Goal: Task Accomplishment & Management: Manage account settings

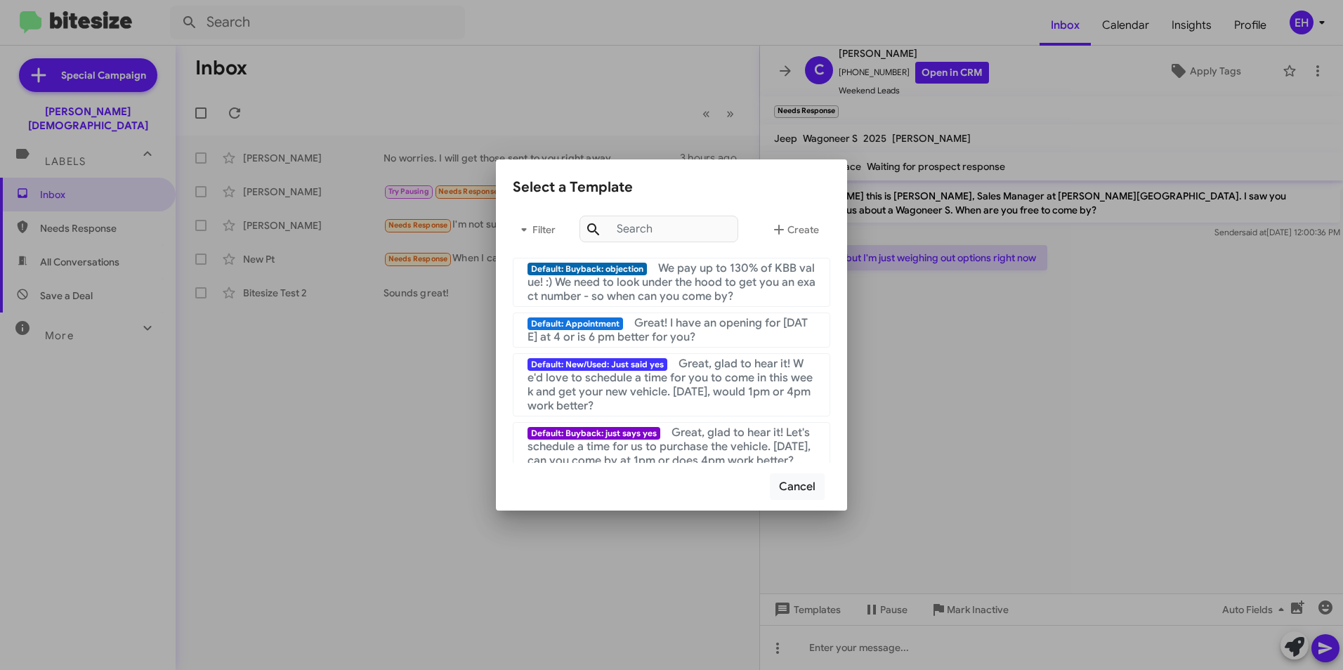
scroll to position [562, 0]
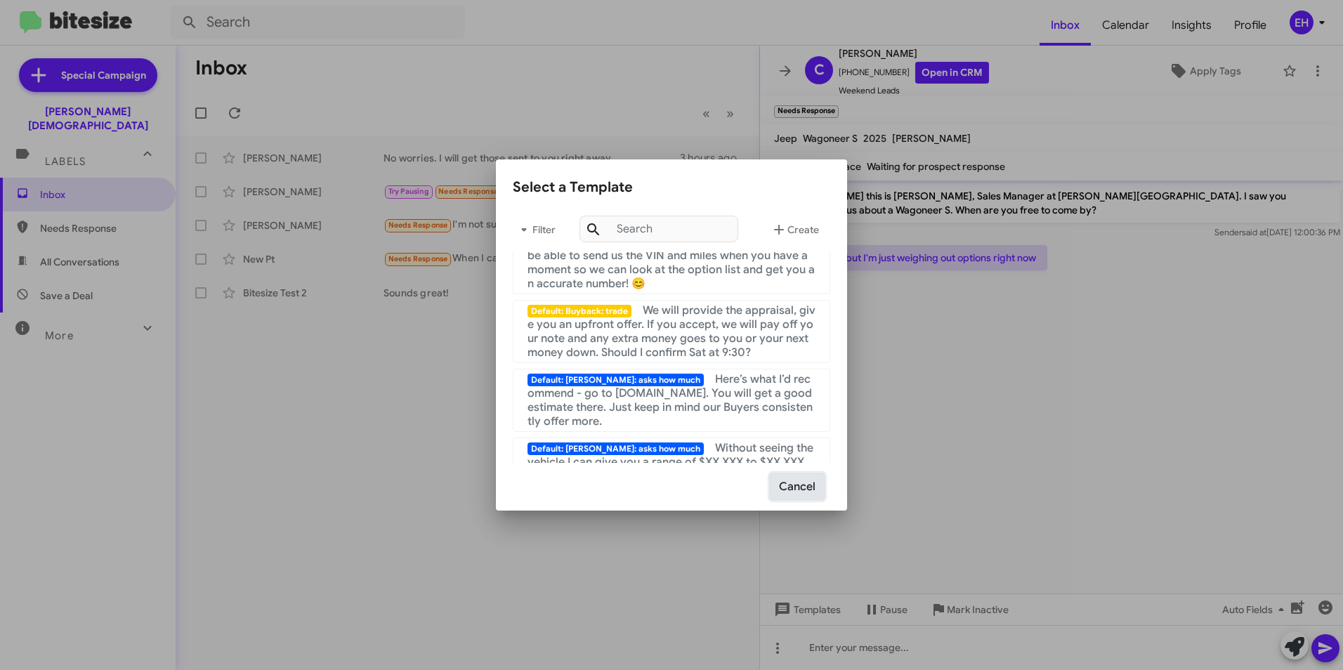
click at [799, 493] on button "Cancel" at bounding box center [797, 486] width 55 height 27
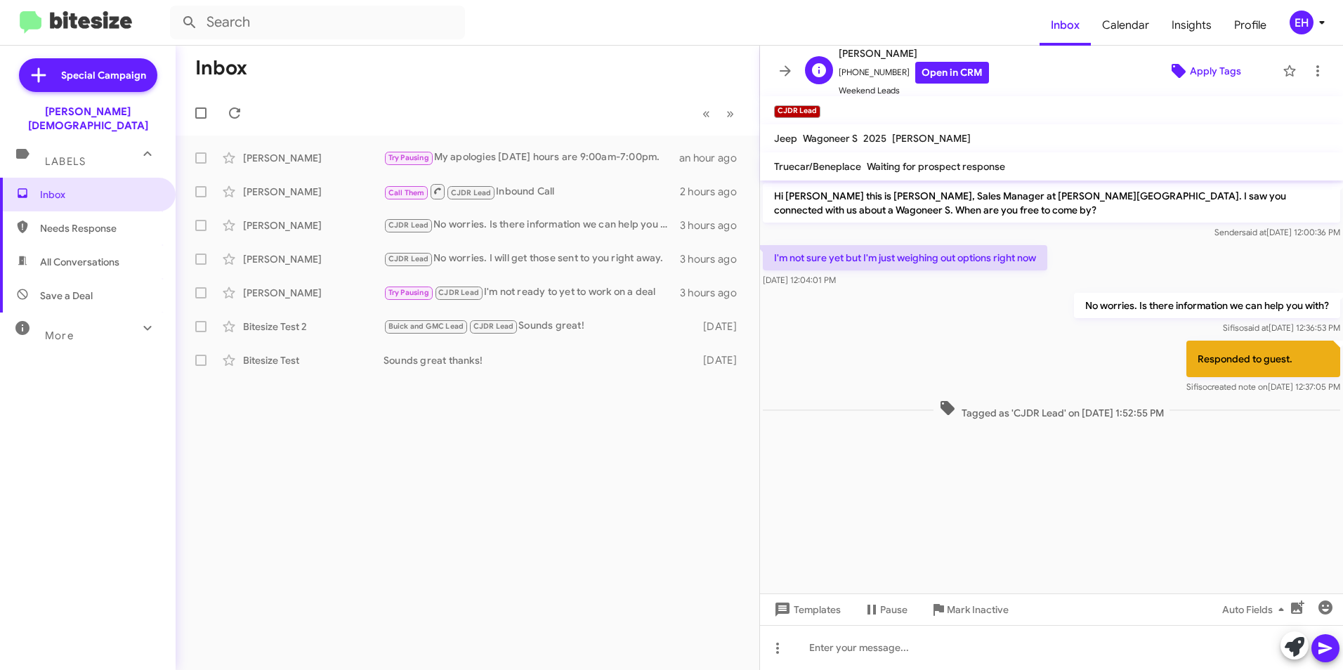
click at [1209, 73] on span "Apply Tags" at bounding box center [1215, 70] width 51 height 25
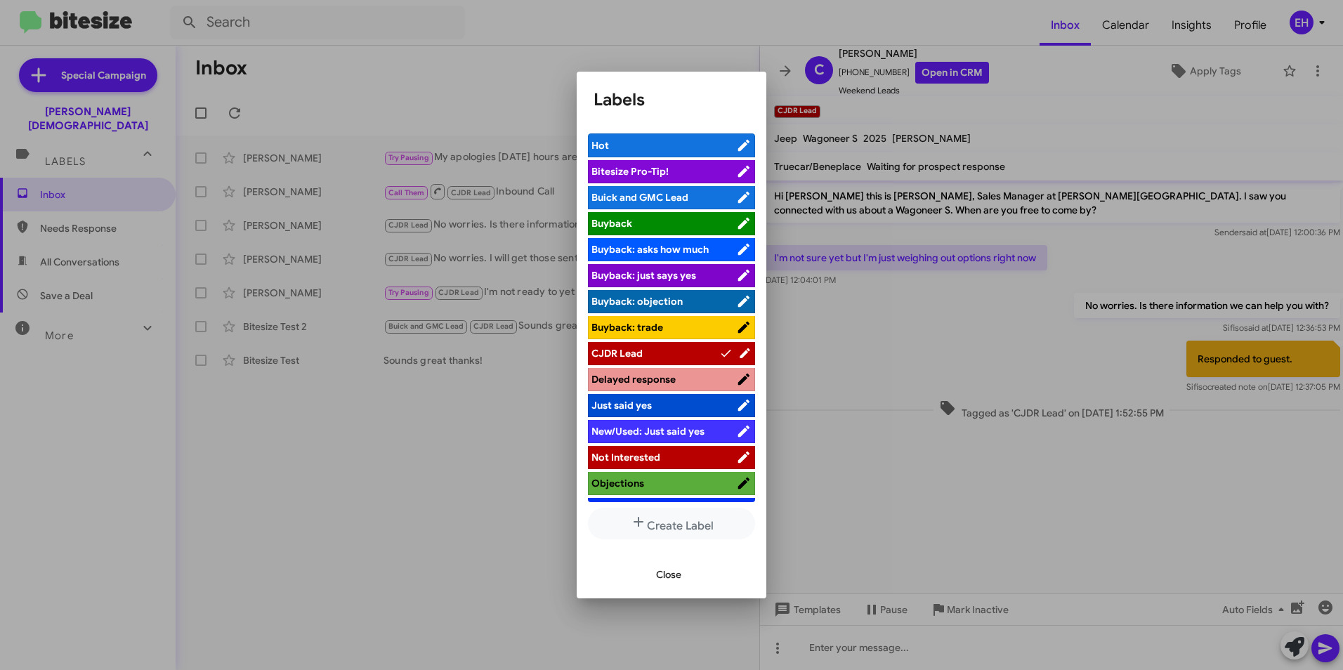
drag, startPoint x: 657, startPoint y: 355, endPoint x: 669, endPoint y: 270, distance: 85.8
click at [669, 270] on ul "Hot Bitesize Pro-Tip! Buick and GMC Lead Buyback Buyback: asks how much Buyback…" at bounding box center [671, 317] width 167 height 369
click at [732, 576] on div "Close" at bounding box center [671, 575] width 156 height 48
click at [736, 192] on icon at bounding box center [743, 197] width 15 height 17
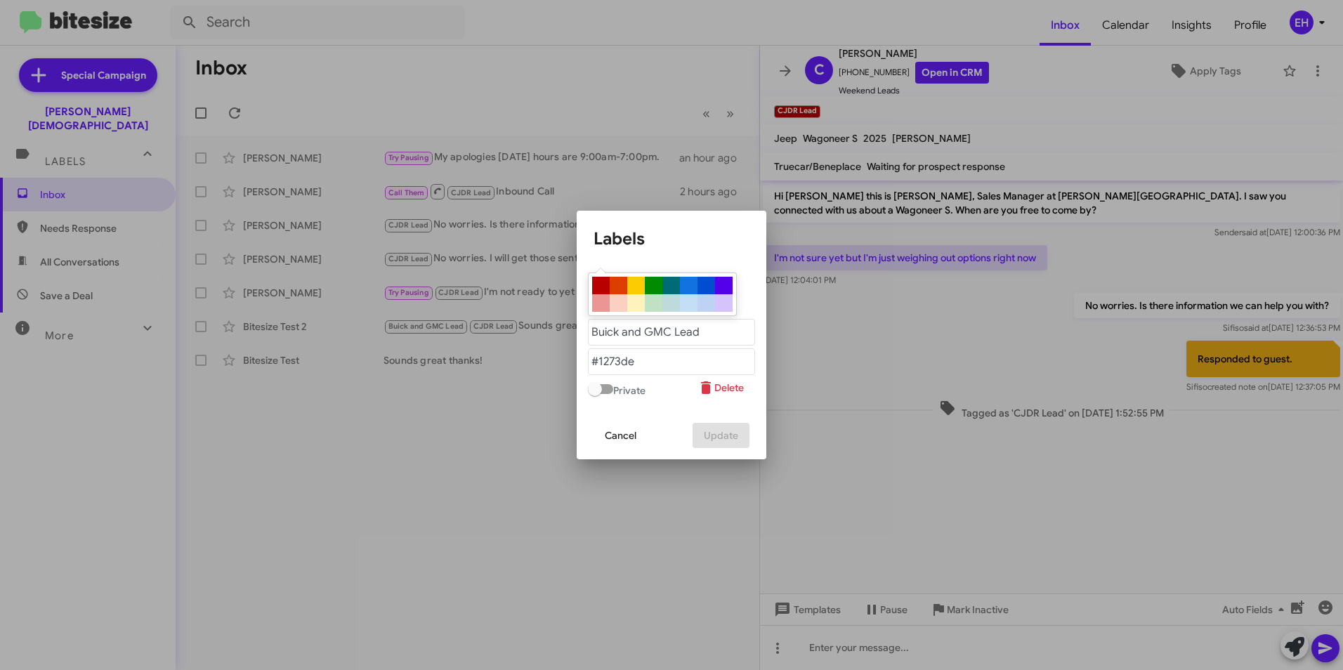
click at [727, 388] on span "Delete" at bounding box center [720, 387] width 46 height 25
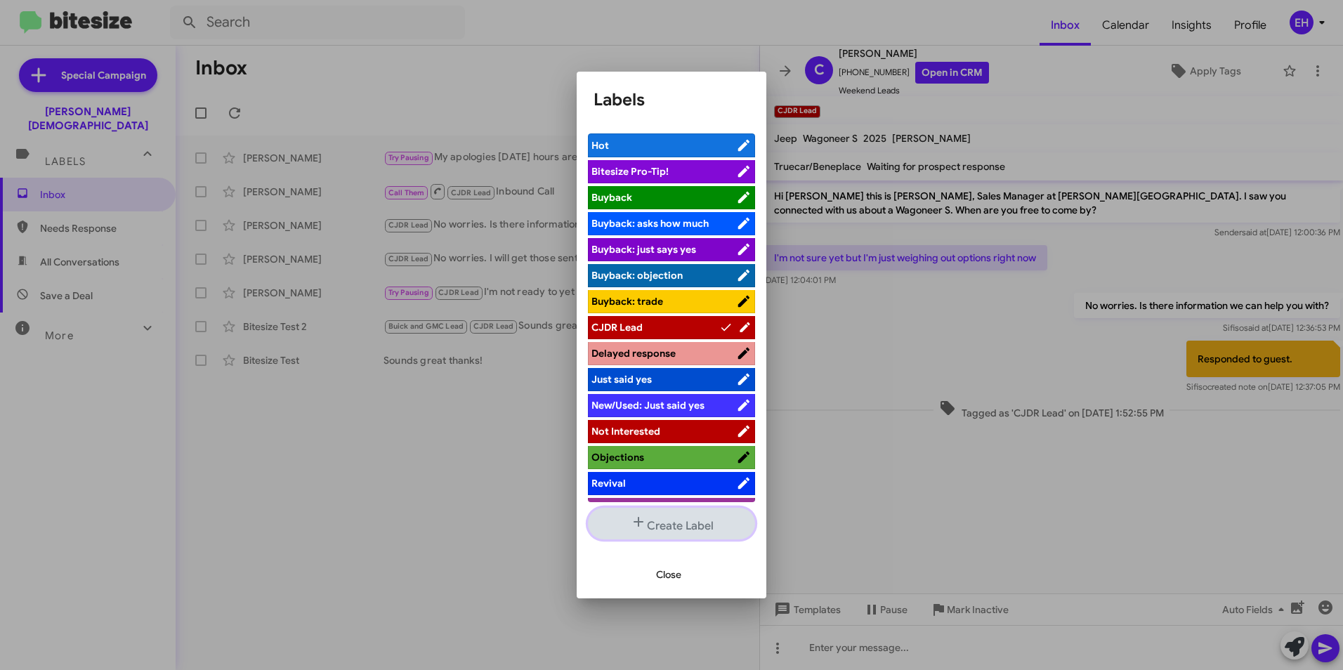
click at [685, 523] on button "Create Label" at bounding box center [671, 524] width 167 height 32
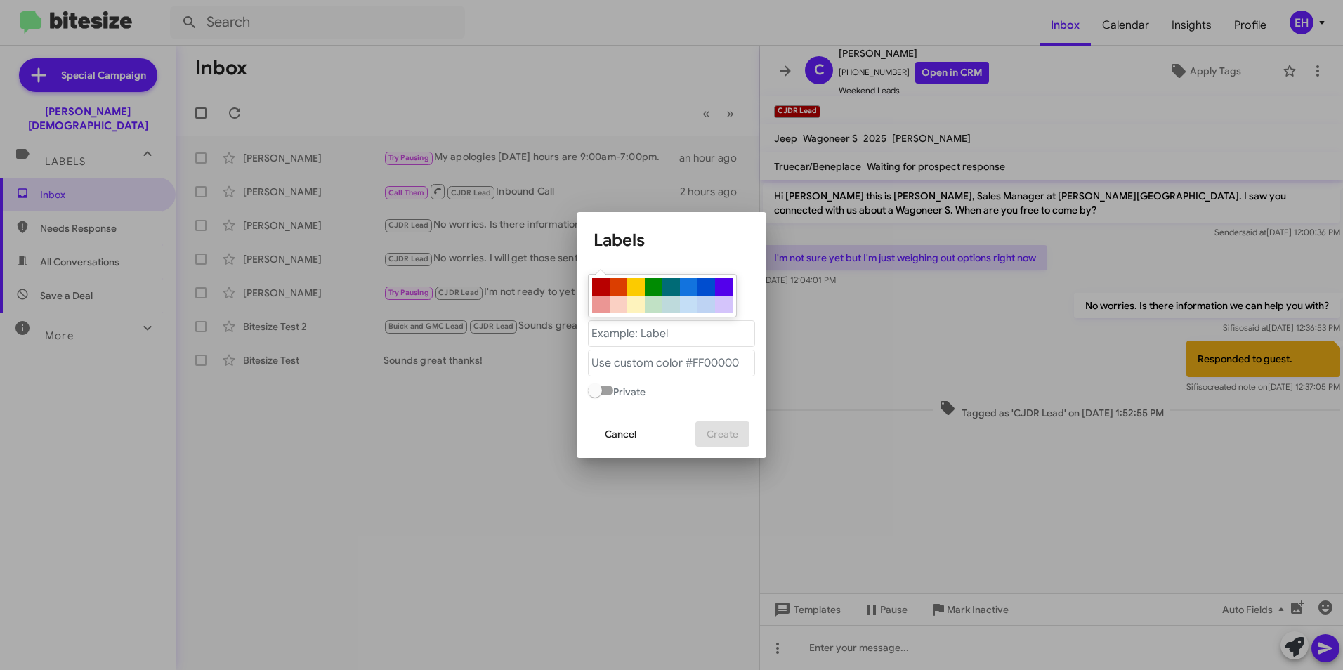
click at [615, 287] on div at bounding box center [619, 287] width 18 height 18
type "#db3e00"
click at [639, 332] on "text" at bounding box center [671, 333] width 167 height 27
type "C"
type "Buick GMC Lead"
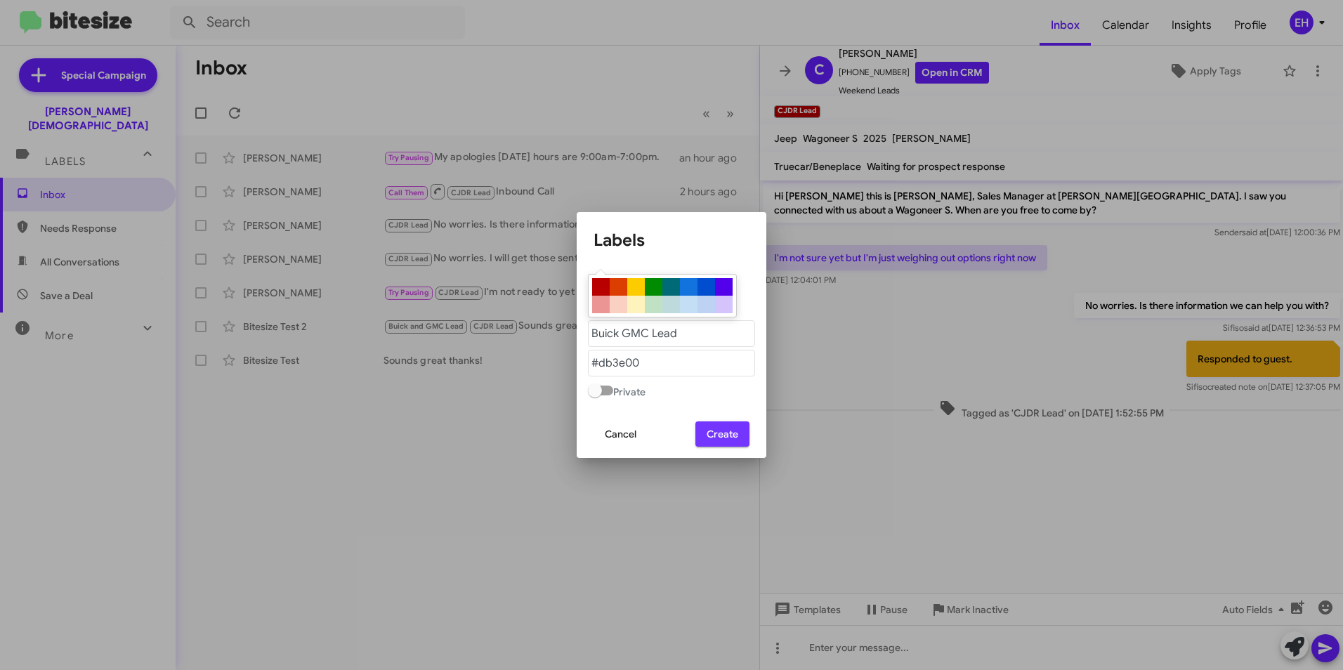
click at [727, 431] on span "Create" at bounding box center [723, 433] width 32 height 25
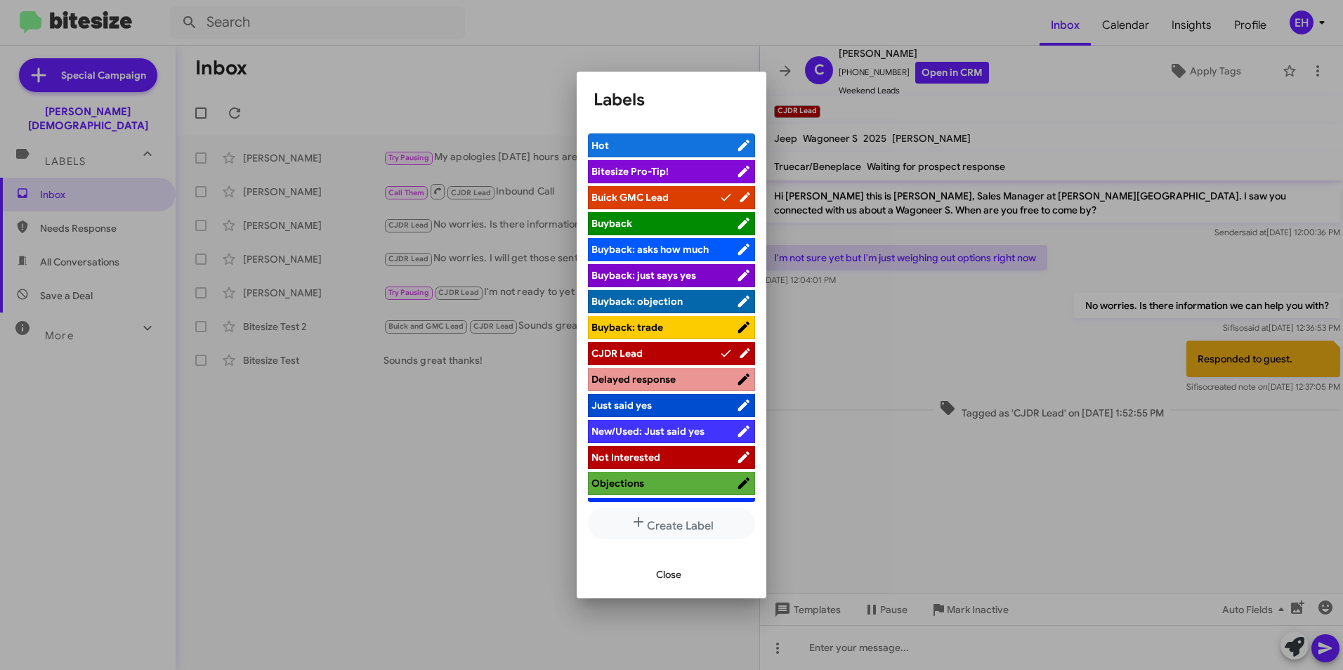
click at [738, 143] on icon at bounding box center [743, 145] width 11 height 11
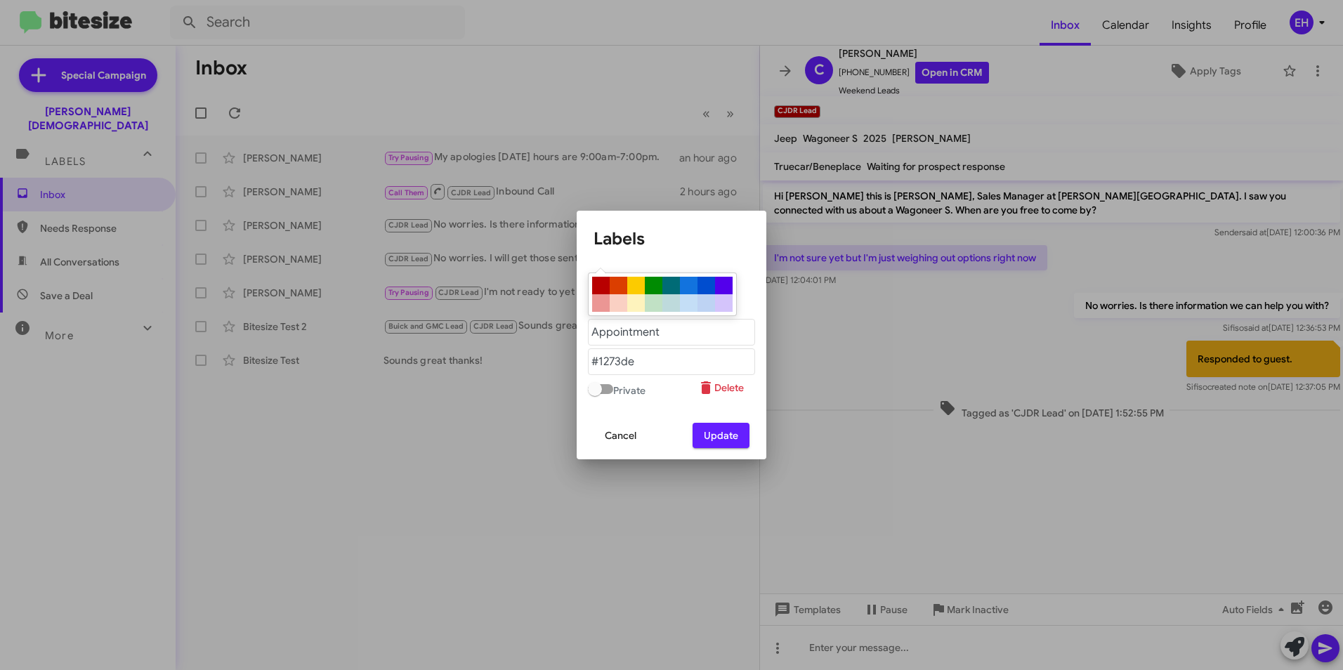
click at [729, 391] on span "Delete" at bounding box center [720, 387] width 46 height 25
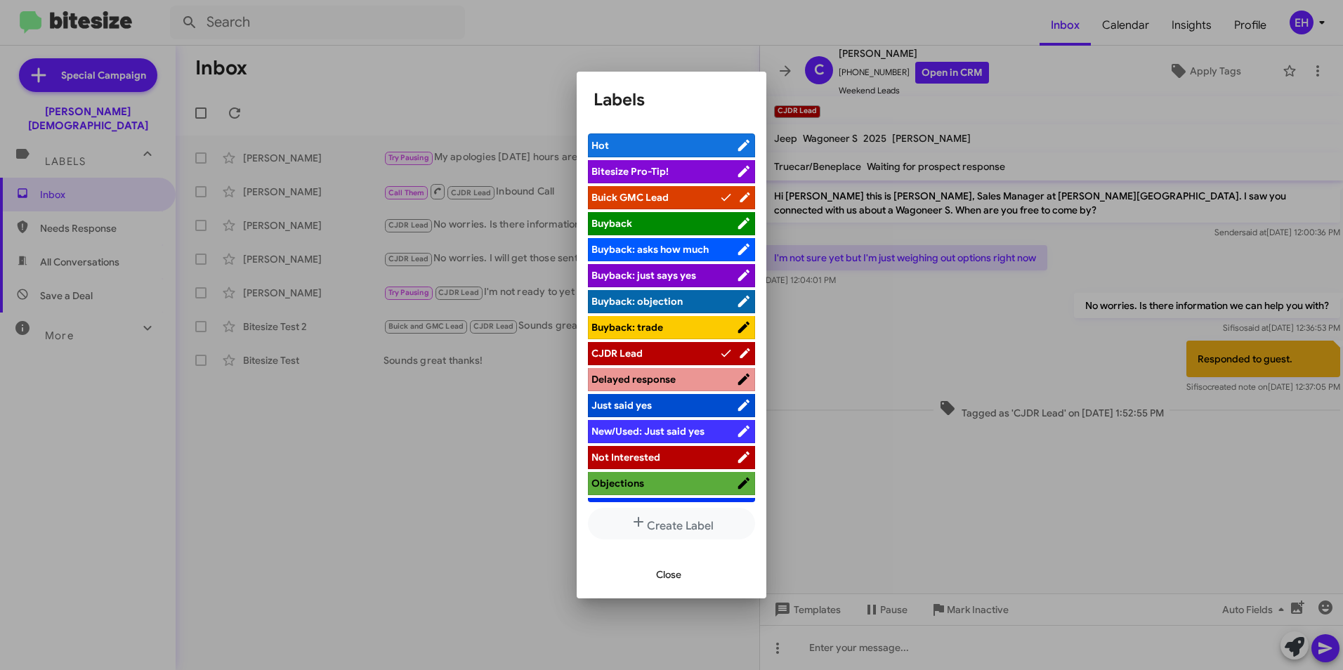
click at [736, 168] on icon at bounding box center [743, 171] width 15 height 17
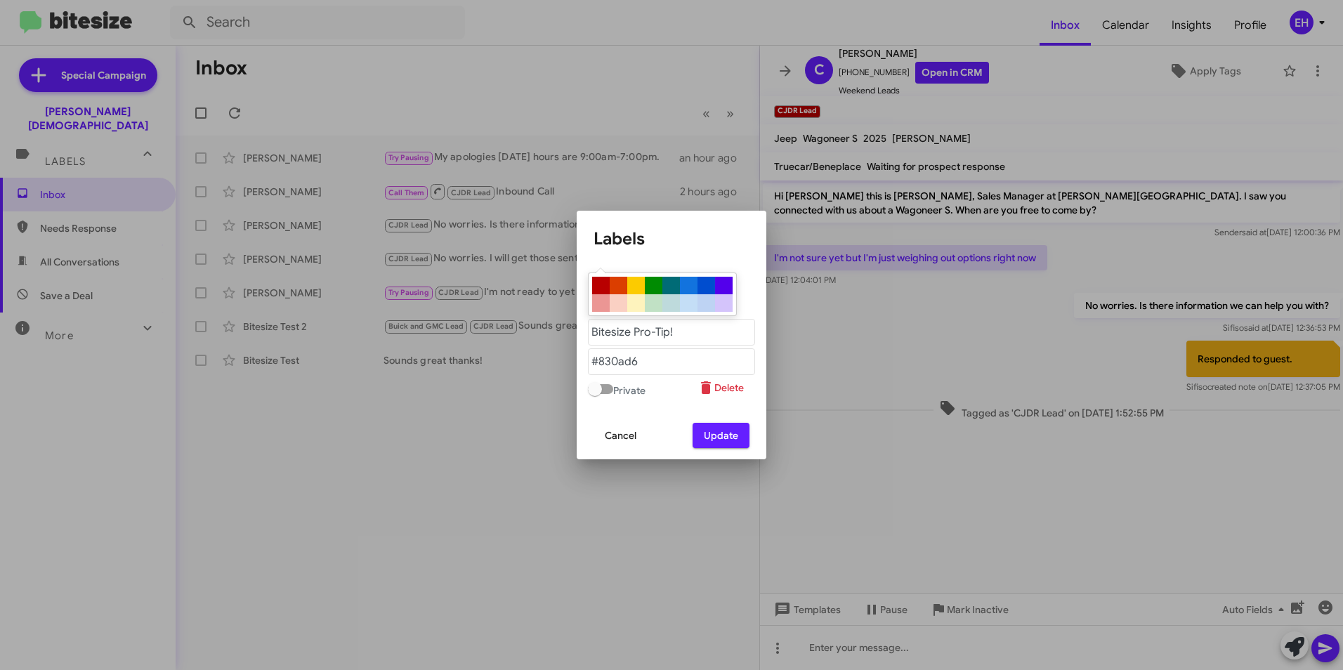
click at [725, 388] on span "Delete" at bounding box center [720, 387] width 46 height 25
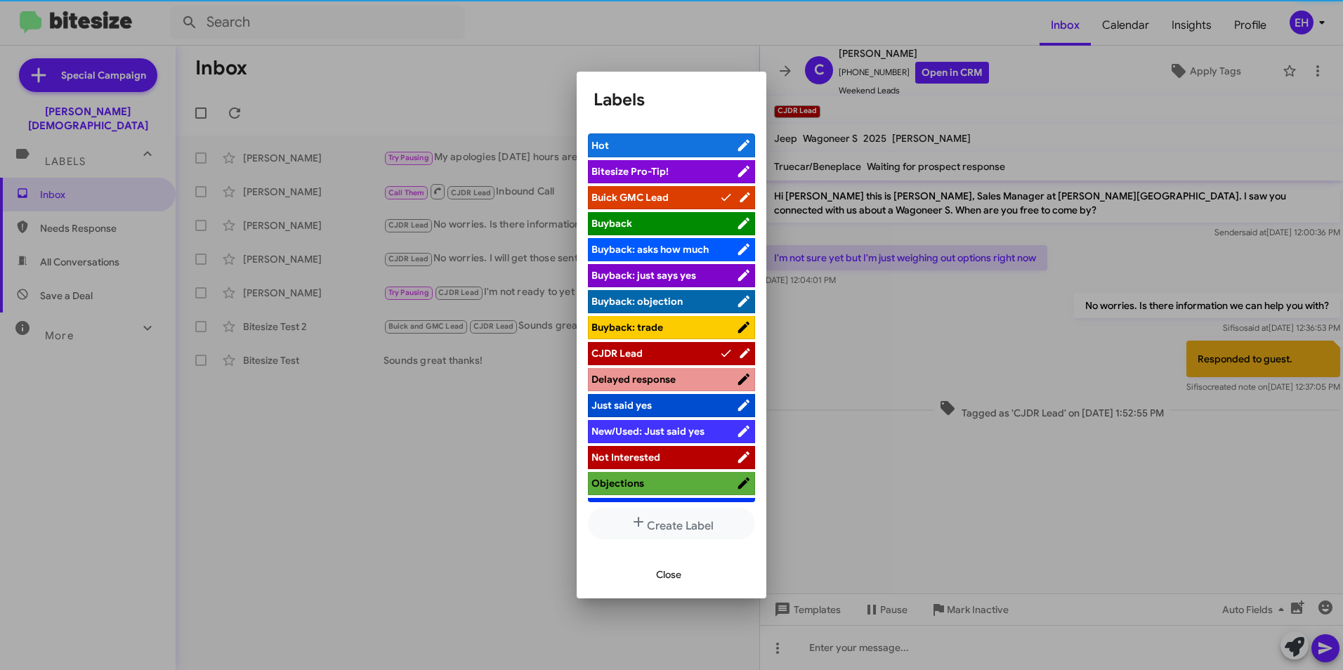
click at [671, 575] on span "Close" at bounding box center [668, 574] width 25 height 25
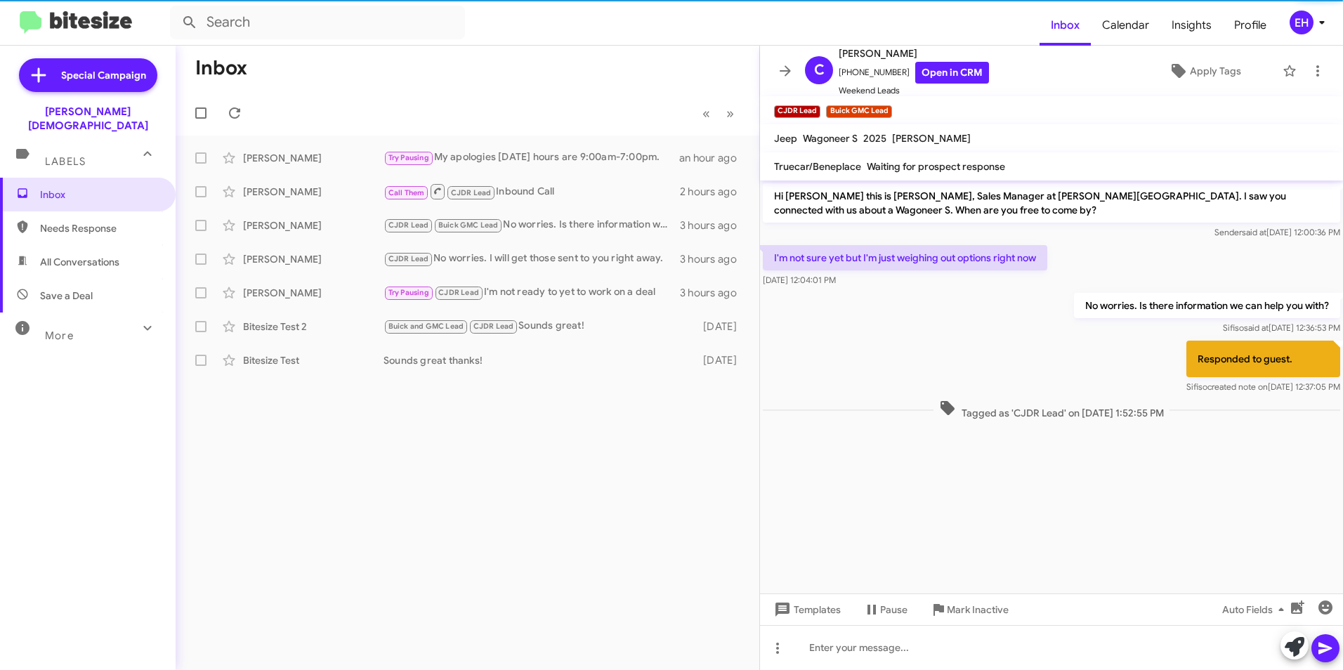
click at [597, 479] on div "Inbox « Previous » Next James Rissler Try Pausing My apologies Saturday hours a…" at bounding box center [468, 358] width 584 height 624
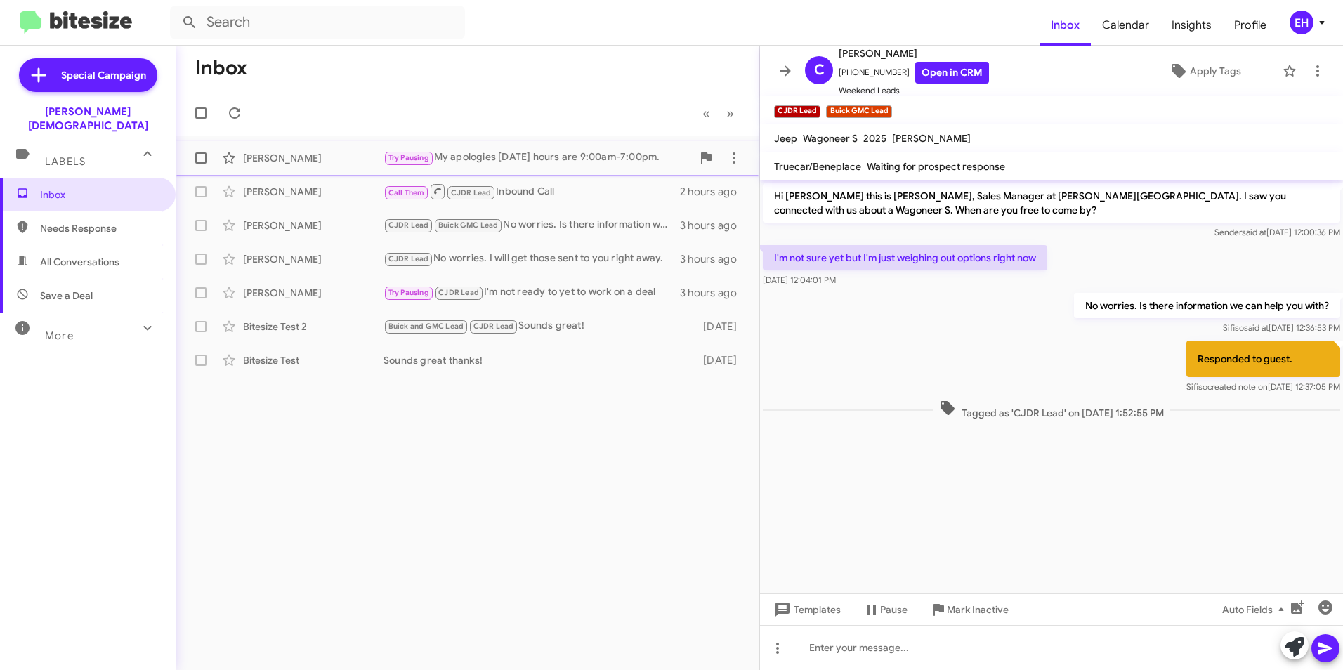
click at [490, 158] on div "Try Pausing My apologies [DATE] hours are 9:00am-7:00pm." at bounding box center [537, 158] width 308 height 16
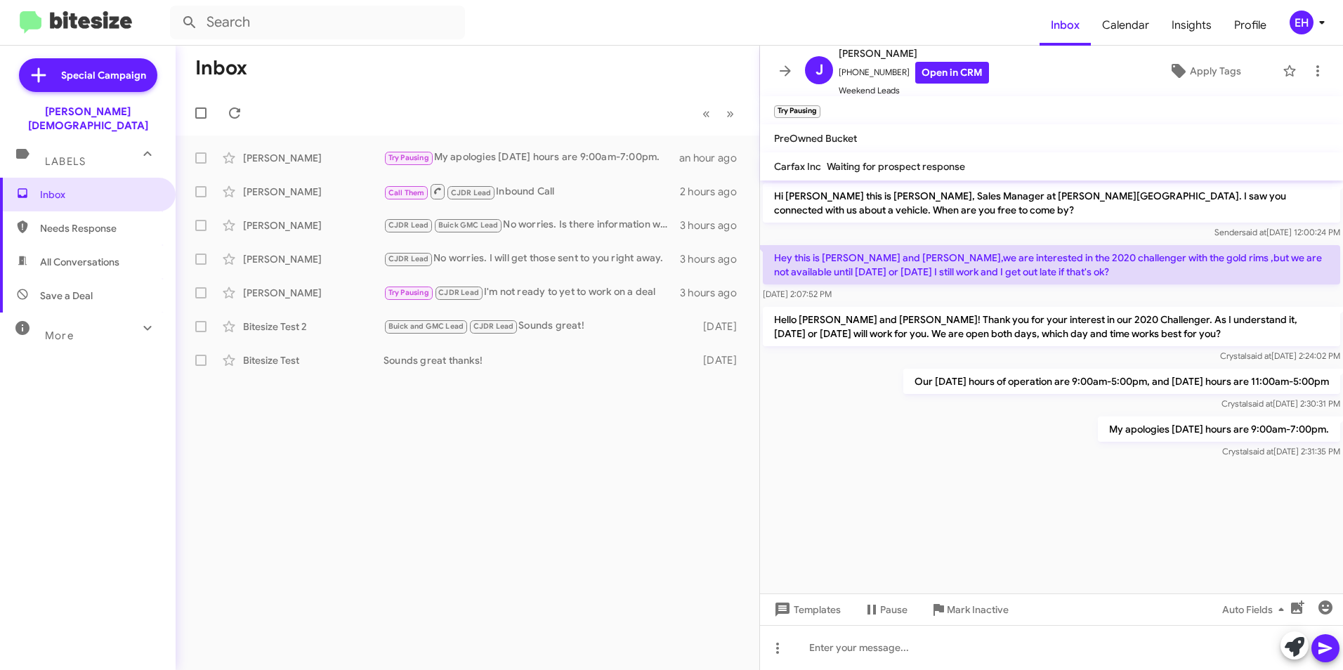
click at [71, 155] on span "Labels" at bounding box center [65, 161] width 41 height 13
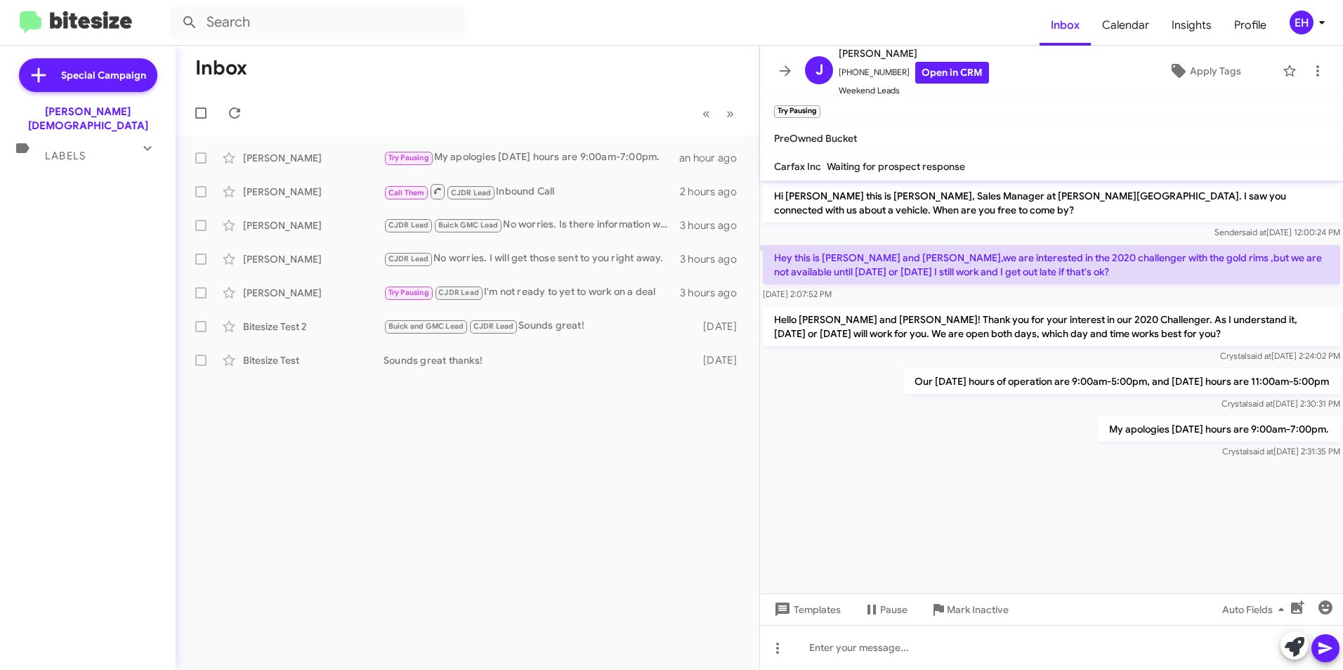
click at [71, 150] on span "Labels" at bounding box center [65, 156] width 41 height 13
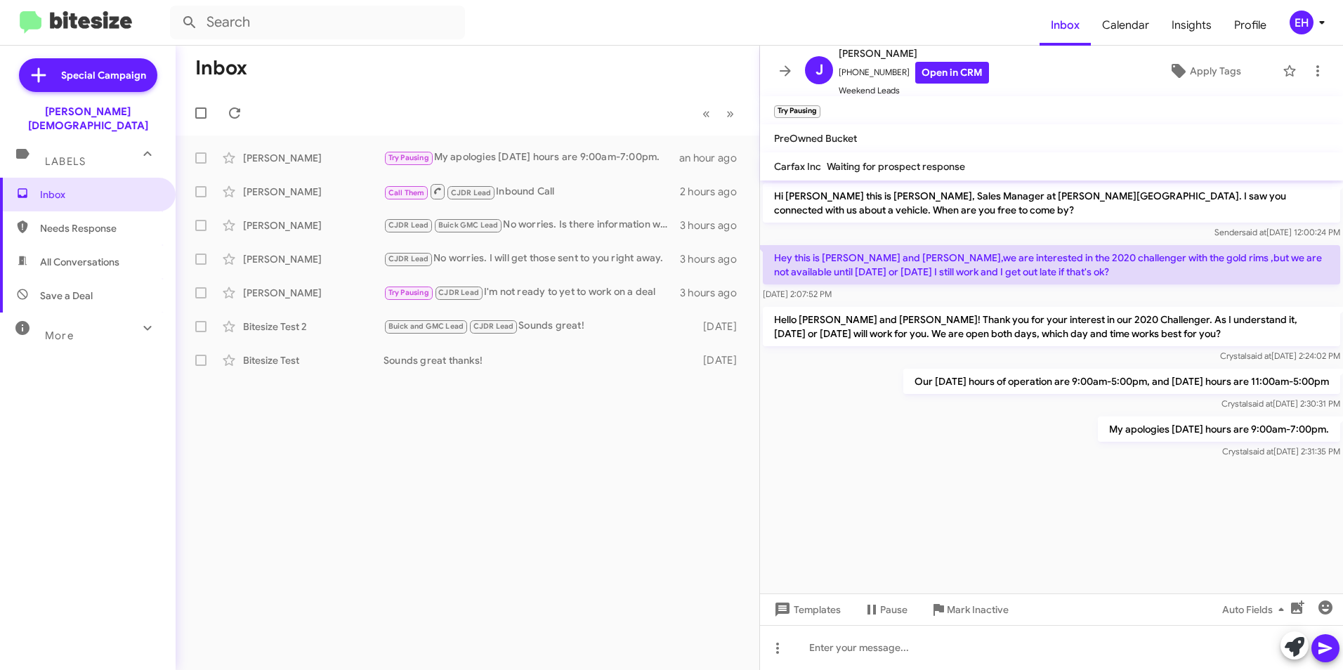
click at [117, 317] on div "More" at bounding box center [73, 330] width 125 height 26
click at [78, 190] on span "Inbox" at bounding box center [88, 195] width 176 height 34
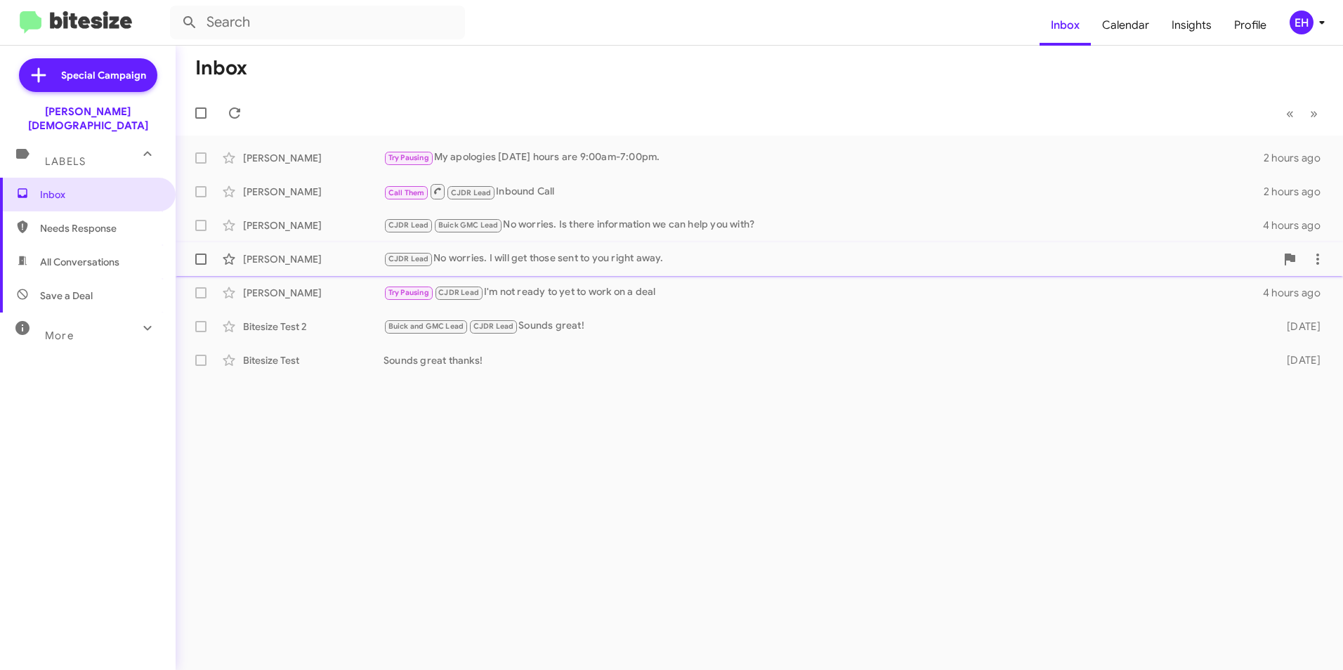
click at [416, 261] on span "CJDR Lead" at bounding box center [408, 258] width 41 height 9
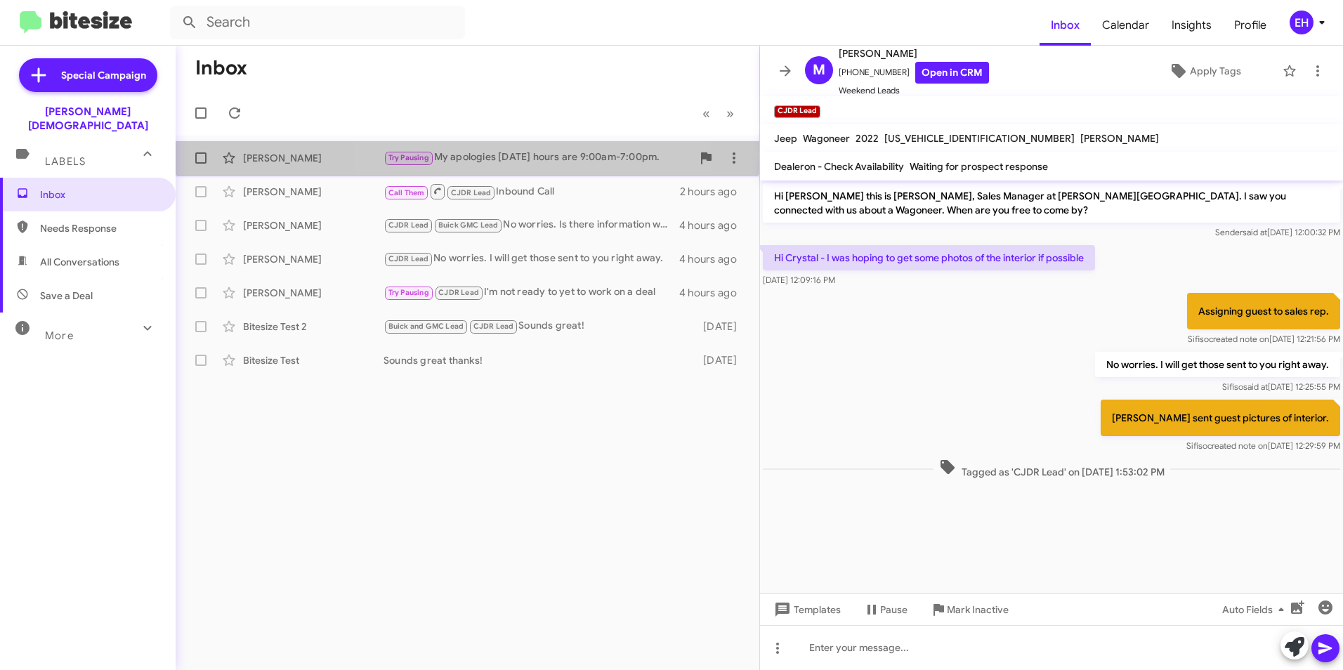
click at [490, 158] on div "Try Pausing My apologies [DATE] hours are 9:00am-7:00pm." at bounding box center [537, 158] width 308 height 16
